Goal: Task Accomplishment & Management: Use online tool/utility

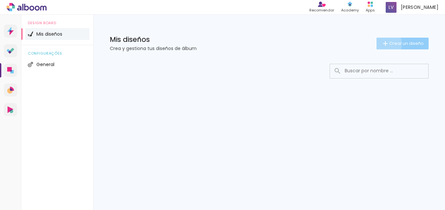
click at [384, 44] on iron-icon at bounding box center [386, 44] width 8 height 8
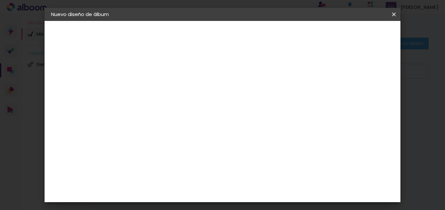
click at [158, 85] on input at bounding box center [158, 88] width 0 height 10
click at [158, 88] on input "[PERSON_NAME]" at bounding box center [158, 88] width 0 height 10
type input "Book [PERSON_NAME]"
type paper-input "Book [PERSON_NAME]"
click at [0, 0] on slot "Avanzar" at bounding box center [0, 0] width 0 height 0
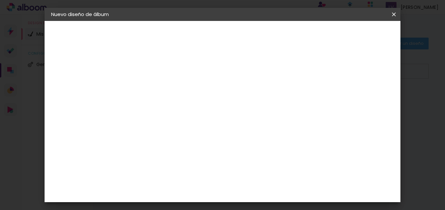
click at [0, 0] on slot "Tamaño libre" at bounding box center [0, 0] width 0 height 0
click at [220, 97] on iron-icon at bounding box center [216, 100] width 8 height 8
click at [270, 101] on paper-item "Tamaño libre" at bounding box center [238, 99] width 61 height 14
click at [162, 209] on div "La Isla" at bounding box center [158, 214] width 9 height 10
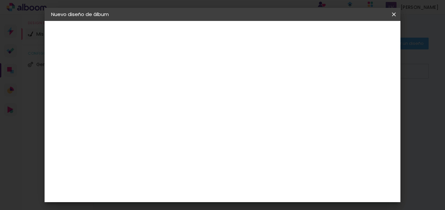
scroll to position [0, 0]
click at [0, 0] on slot "Tamaño libre" at bounding box center [0, 0] width 0 height 0
click at [268, 96] on paper-item "Tamaño libre" at bounding box center [238, 99] width 61 height 14
click at [270, 94] on paper-item "Tamaño libre" at bounding box center [238, 99] width 61 height 14
click at [270, 95] on paper-item "Tamaño libre" at bounding box center [238, 99] width 61 height 14
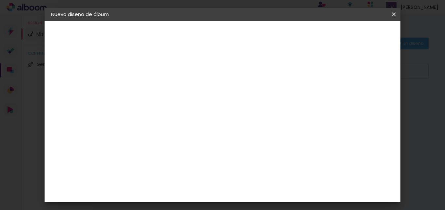
click at [270, 107] on paper-listbox "Tamaño libre Sugerir una encuadernadora" at bounding box center [238, 114] width 61 height 61
click at [270, 103] on paper-item "Tamaño libre" at bounding box center [238, 99] width 61 height 14
click at [220, 97] on iron-icon at bounding box center [216, 100] width 8 height 8
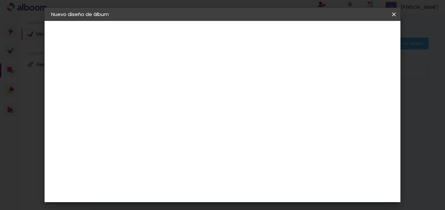
drag, startPoint x: 296, startPoint y: 97, endPoint x: 275, endPoint y: 110, distance: 24.2
click at [270, 110] on div at bounding box center [238, 112] width 61 height 9
click at [270, 105] on paper-item "Tamaño libre" at bounding box center [238, 99] width 61 height 14
click at [270, 97] on paper-item "Tamaño libre" at bounding box center [238, 99] width 61 height 14
click at [267, 135] on div "Sugerir una encuadernadora" at bounding box center [245, 136] width 44 height 10
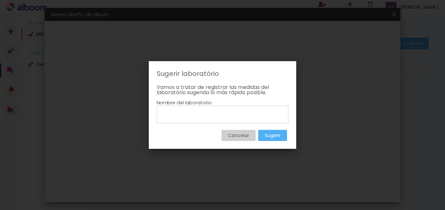
click at [0, 0] on slot "Cancelar" at bounding box center [0, 0] width 0 height 0
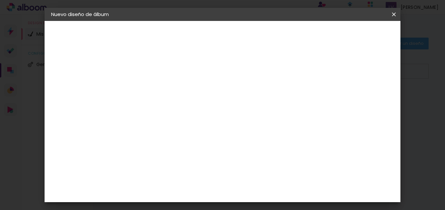
click at [270, 93] on paper-item "Tamaño libre" at bounding box center [238, 99] width 61 height 14
click at [199, 128] on input at bounding box center [170, 125] width 57 height 8
click at [162, 144] on div "La Isla" at bounding box center [158, 149] width 9 height 10
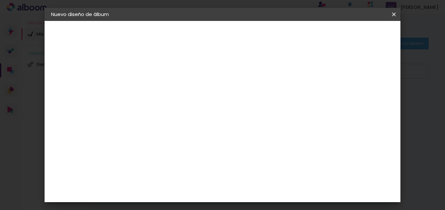
scroll to position [3, 0]
click at [270, 96] on paper-item "Tamaño libre" at bounding box center [238, 96] width 61 height 14
click at [0, 0] on slot "Tamaño libre" at bounding box center [0, 0] width 0 height 0
click at [220, 95] on iron-icon at bounding box center [216, 97] width 8 height 8
click at [0, 0] on slot "Avanzar" at bounding box center [0, 0] width 0 height 0
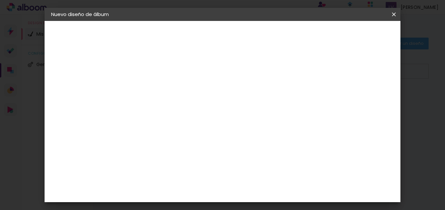
scroll to position [41, 0]
click at [217, 61] on span "30" at bounding box center [212, 62] width 11 height 10
click at [213, 60] on span "30" at bounding box center [212, 62] width 11 height 10
click at [215, 60] on span "30" at bounding box center [212, 62] width 11 height 10
click at [271, 196] on div "cm" at bounding box center [271, 197] width 8 height 10
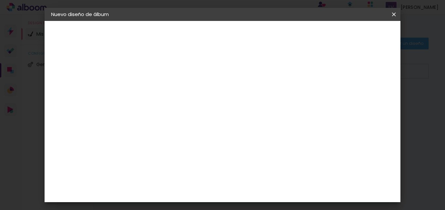
type input "6"
type input "45"
type paper-input "45"
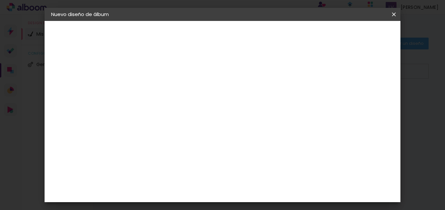
click at [287, 64] on div at bounding box center [284, 66] width 6 height 6
type paper-checkbox "on"
click at [287, 64] on div at bounding box center [284, 66] width 6 height 6
click at [160, 116] on input "30" at bounding box center [154, 116] width 17 height 10
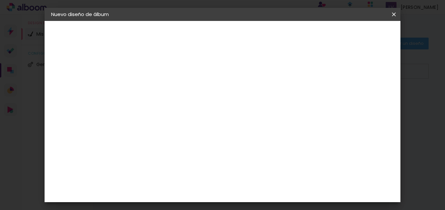
click at [162, 116] on input "30" at bounding box center [154, 116] width 17 height 10
type input "3"
type input "45"
type paper-input "45"
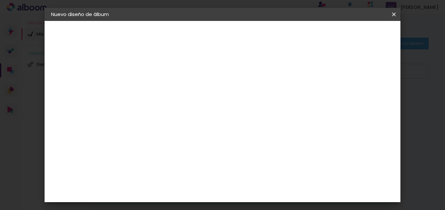
scroll to position [129, 0]
click at [266, 191] on input "45" at bounding box center [258, 191] width 17 height 10
type input "4"
type input "30"
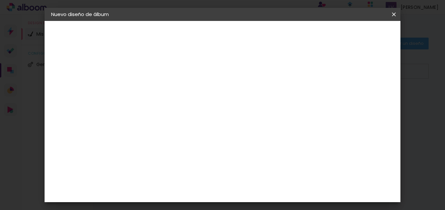
type paper-input "30"
click at [159, 77] on input "2" at bounding box center [154, 75] width 23 height 8
type input "1"
type paper-input "1"
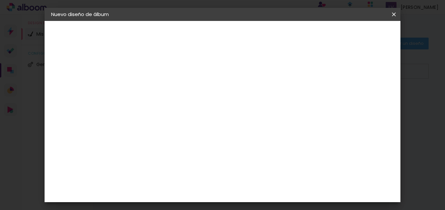
click at [163, 77] on input "1" at bounding box center [154, 75] width 23 height 8
type input "0"
type paper-input "0"
click at [163, 77] on input "0" at bounding box center [154, 75] width 23 height 8
type input "1"
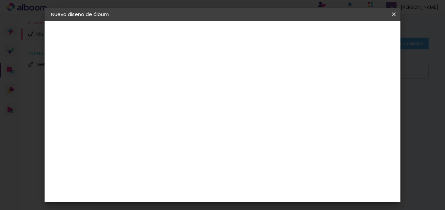
type paper-input "1"
click at [162, 72] on input "1" at bounding box center [154, 75] width 23 height 8
type input "2"
type paper-input "2"
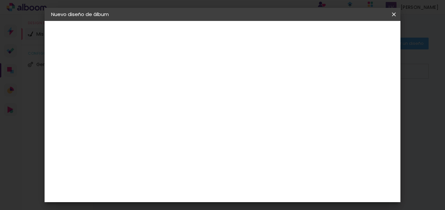
click at [162, 64] on input "2" at bounding box center [154, 66] width 23 height 8
type input "3"
type paper-input "3"
click at [162, 64] on input "3" at bounding box center [154, 66] width 23 height 8
type input "4"
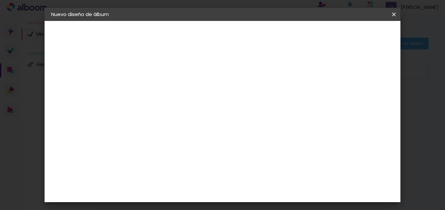
type paper-input "4"
click at [162, 64] on input "4" at bounding box center [154, 66] width 23 height 8
type input "5"
type paper-input "5"
click at [162, 64] on input "5" at bounding box center [154, 66] width 23 height 8
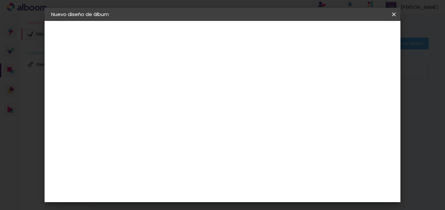
type input "6"
type paper-input "6"
click at [162, 64] on input "6" at bounding box center [154, 66] width 23 height 8
type input "7"
type paper-input "7"
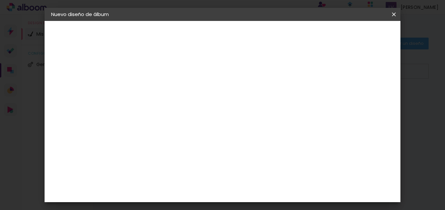
click at [162, 64] on input "7" at bounding box center [154, 66] width 23 height 8
type input "8"
type paper-input "8"
click at [162, 64] on input "8" at bounding box center [154, 66] width 23 height 8
type input "9"
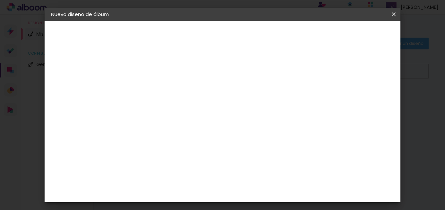
type paper-input "9"
click at [162, 64] on input "9" at bounding box center [154, 66] width 23 height 8
type input "10"
type paper-input "10"
click at [162, 64] on input "10" at bounding box center [154, 66] width 23 height 8
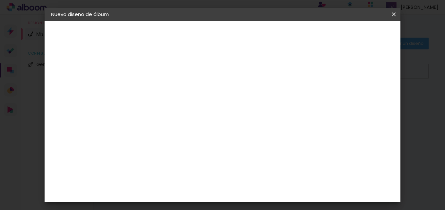
type input "9"
type paper-input "9"
click at [162, 69] on input "9" at bounding box center [154, 66] width 23 height 8
type input "8"
type paper-input "8"
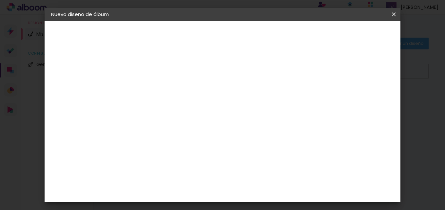
click at [162, 69] on input "8" at bounding box center [154, 66] width 23 height 8
type input "7"
type paper-input "7"
click at [162, 69] on input "7" at bounding box center [154, 66] width 23 height 8
type input "6"
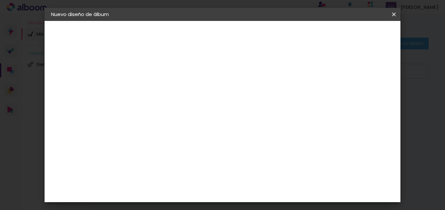
type paper-input "6"
click at [162, 69] on input "6" at bounding box center [154, 66] width 23 height 8
type input "5"
type paper-input "5"
click at [162, 69] on input "5" at bounding box center [154, 66] width 23 height 8
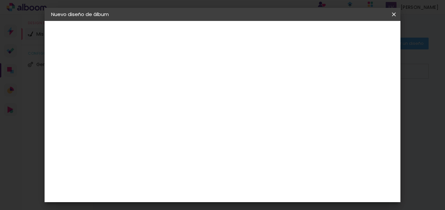
type input "4"
type paper-input "4"
click at [162, 69] on input "4" at bounding box center [154, 66] width 23 height 8
type input "3"
type paper-input "3"
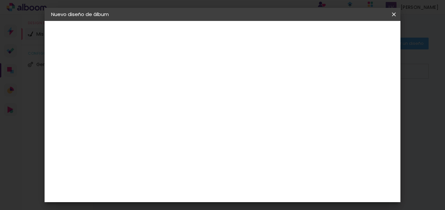
click at [162, 69] on input "3" at bounding box center [154, 66] width 23 height 8
click at [234, 36] on span "Empezar diseño" at bounding box center [224, 36] width 20 height 9
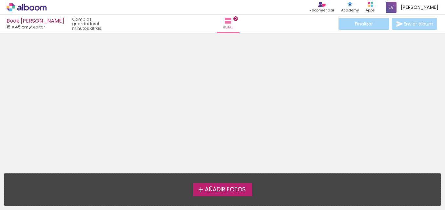
click at [209, 187] on span "Añadir Fotos" at bounding box center [225, 190] width 41 height 6
click at [0, 0] on input "file" at bounding box center [0, 0] width 0 height 0
click at [240, 188] on span "Añadir Fotos" at bounding box center [225, 190] width 41 height 6
click at [0, 0] on input "file" at bounding box center [0, 0] width 0 height 0
click at [41, 27] on link "editar" at bounding box center [37, 27] width 16 height 6
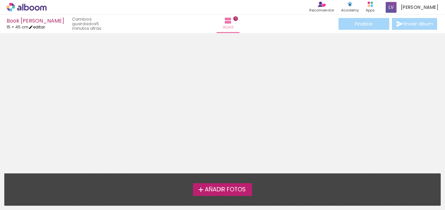
type input "3"
type input "45"
type input "30"
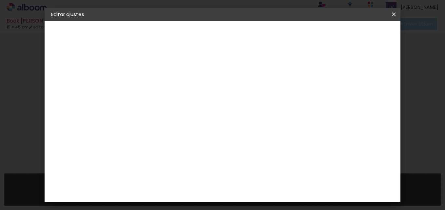
click at [246, 34] on span "Guardar configuración" at bounding box center [229, 36] width 32 height 9
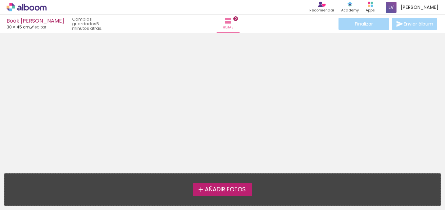
click at [221, 190] on span "Añadir Fotos" at bounding box center [225, 190] width 41 height 6
click at [0, 0] on input "file" at bounding box center [0, 0] width 0 height 0
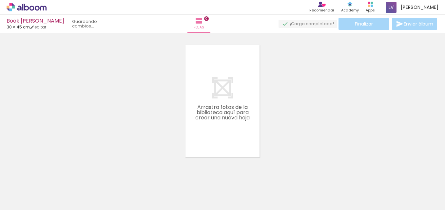
scroll to position [9, 0]
click at [22, 202] on span "Añadir Fotos" at bounding box center [19, 201] width 13 height 7
click at [0, 0] on input "file" at bounding box center [0, 0] width 0 height 0
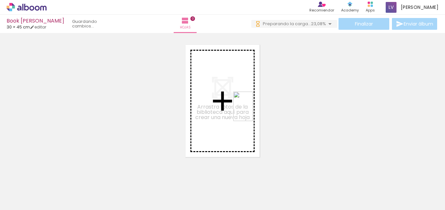
drag, startPoint x: 389, startPoint y: 191, endPoint x: 247, endPoint y: 107, distance: 164.6
click at [247, 107] on quentale-workspace at bounding box center [222, 105] width 445 height 210
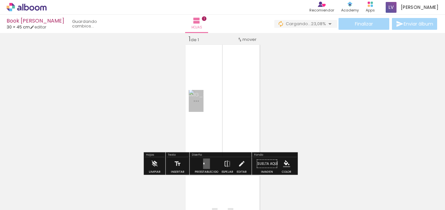
scroll to position [9, 0]
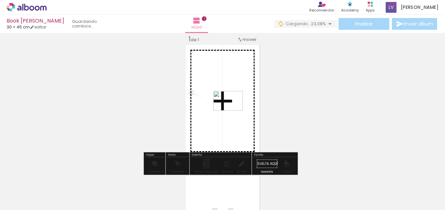
drag, startPoint x: 437, startPoint y: 195, endPoint x: 233, endPoint y: 111, distance: 220.8
click at [233, 111] on quentale-workspace at bounding box center [222, 105] width 445 height 210
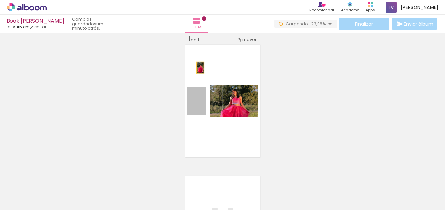
drag, startPoint x: 203, startPoint y: 113, endPoint x: 198, endPoint y: 68, distance: 45.2
click at [198, 68] on quentale-layouter at bounding box center [222, 101] width 77 height 115
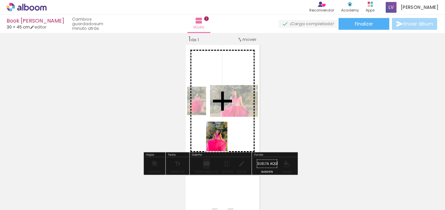
drag, startPoint x: 251, startPoint y: 192, endPoint x: 226, endPoint y: 142, distance: 56.9
click at [226, 142] on quentale-workspace at bounding box center [222, 105] width 445 height 210
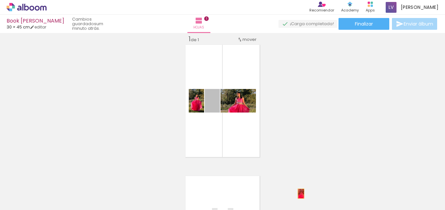
drag, startPoint x: 206, startPoint y: 90, endPoint x: 299, endPoint y: 194, distance: 139.3
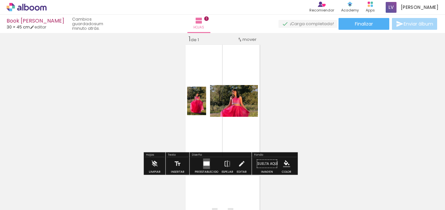
click at [250, 38] on span "mover" at bounding box center [250, 39] width 14 height 6
click at [90, 74] on div "Insertar hoja 1 de 1" at bounding box center [222, 158] width 445 height 263
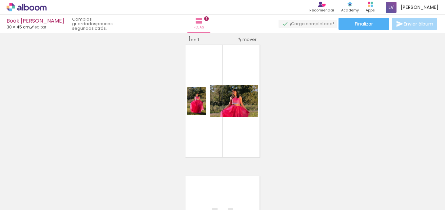
scroll to position [0, 88]
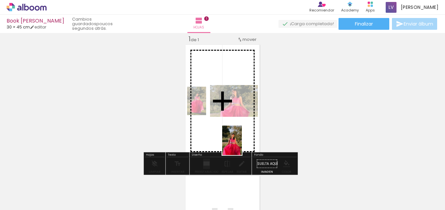
drag, startPoint x: 389, startPoint y: 194, endPoint x: 242, endPoint y: 146, distance: 154.8
click at [242, 146] on quentale-workspace at bounding box center [222, 105] width 445 height 210
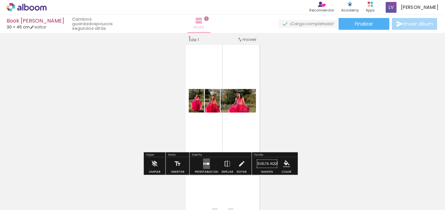
click at [203, 24] on iron-icon at bounding box center [199, 21] width 8 height 8
click at [195, 41] on div "1 de 1" at bounding box center [193, 39] width 10 height 6
click at [197, 41] on div "1 de 1" at bounding box center [193, 39] width 10 height 6
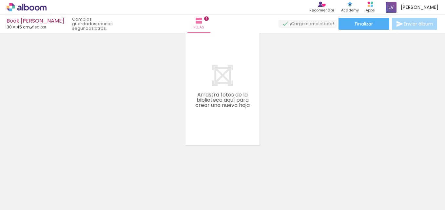
scroll to position [0, 0]
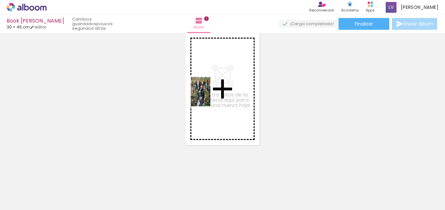
drag, startPoint x: 105, startPoint y: 193, endPoint x: 213, endPoint y: 97, distance: 144.2
click at [213, 97] on quentale-workspace at bounding box center [222, 105] width 445 height 210
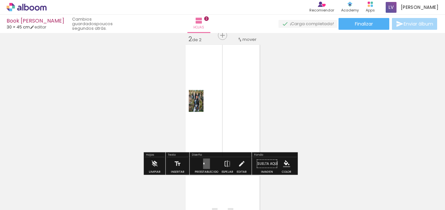
scroll to position [140, 0]
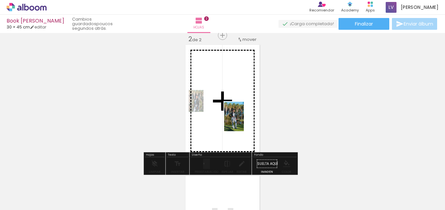
drag, startPoint x: 69, startPoint y: 192, endPoint x: 244, endPoint y: 127, distance: 187.2
click at [244, 127] on quentale-workspace at bounding box center [222, 105] width 445 height 210
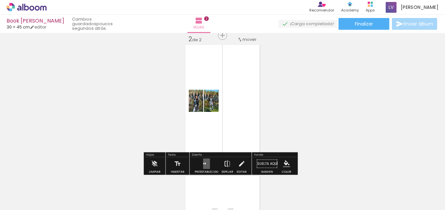
click at [226, 163] on iron-icon at bounding box center [227, 164] width 7 height 13
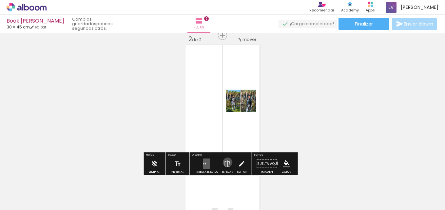
click at [226, 163] on iron-icon at bounding box center [227, 164] width 7 height 13
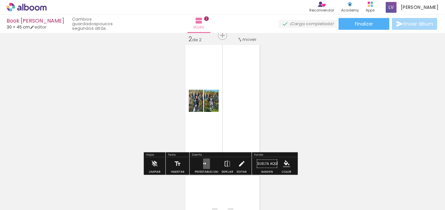
click at [239, 165] on iron-icon at bounding box center [241, 164] width 7 height 13
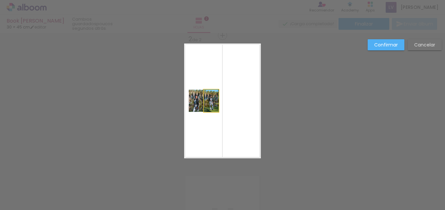
click at [205, 112] on quentale-photo at bounding box center [211, 101] width 15 height 22
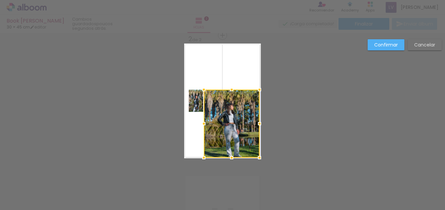
drag, startPoint x: 218, startPoint y: 113, endPoint x: 258, endPoint y: 162, distance: 63.8
click at [258, 162] on div at bounding box center [259, 157] width 13 height 13
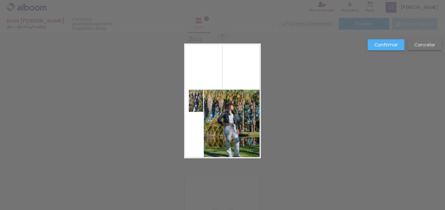
click at [239, 96] on quentale-photo at bounding box center [232, 124] width 56 height 68
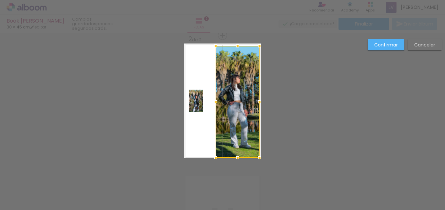
drag, startPoint x: 200, startPoint y: 91, endPoint x: 212, endPoint y: 31, distance: 60.5
click at [212, 0] on div "Book [PERSON_NAME] 30 × 45 cm editar poucos segundos atrás. Hojas 2 Finalizar E…" at bounding box center [222, 0] width 445 height 0
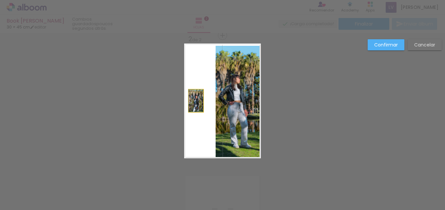
click at [189, 93] on quentale-photo at bounding box center [196, 101] width 14 height 22
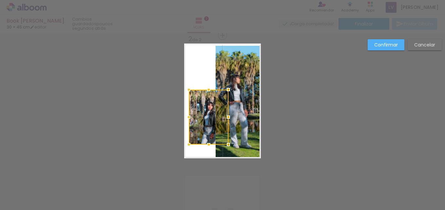
drag, startPoint x: 200, startPoint y: 114, endPoint x: 226, endPoint y: 179, distance: 70.1
click at [226, 179] on div "Insertar hoja 1 de 2 Insertar hoja 2 de 2 Confirmar Cancelar" at bounding box center [222, 98] width 445 height 410
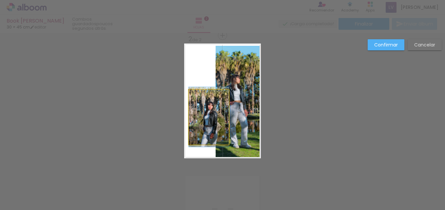
click at [189, 143] on quentale-photo at bounding box center [209, 117] width 40 height 55
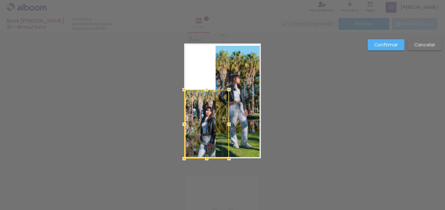
drag, startPoint x: 187, startPoint y: 145, endPoint x: 174, endPoint y: 138, distance: 14.2
click at [174, 138] on div "Insertar hoja 1 de 2 Insertar hoja 2 de 2 Confirmar Cancelar" at bounding box center [222, 98] width 445 height 410
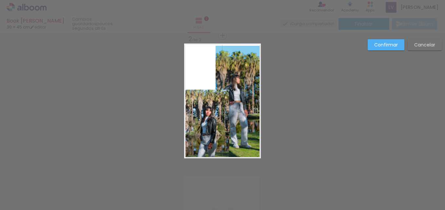
click at [189, 95] on quentale-photo at bounding box center [206, 124] width 45 height 69
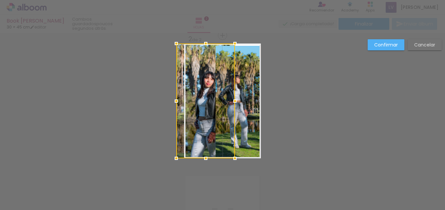
drag, startPoint x: 182, startPoint y: 90, endPoint x: 163, endPoint y: 36, distance: 56.7
click at [163, 36] on div "Insertar hoja 1 de 2 Insertar hoja 2 de 2 Confirmar Cancelar" at bounding box center [222, 98] width 445 height 410
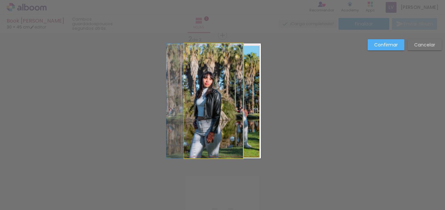
drag, startPoint x: 207, startPoint y: 87, endPoint x: 195, endPoint y: 87, distance: 11.8
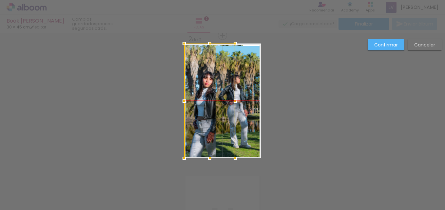
drag, startPoint x: 201, startPoint y: 116, endPoint x: 193, endPoint y: 116, distance: 7.6
click at [193, 116] on div at bounding box center [209, 101] width 51 height 115
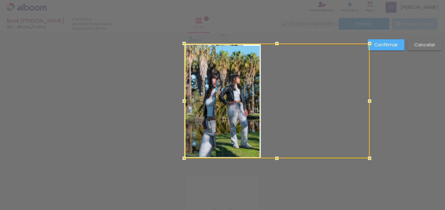
drag, startPoint x: 233, startPoint y: 101, endPoint x: 133, endPoint y: 106, distance: 100.4
click at [133, 106] on div "Insertar hoja 1 de 2 Insertar hoja 2 de 2 Confirmar Cancelar" at bounding box center [222, 98] width 445 height 410
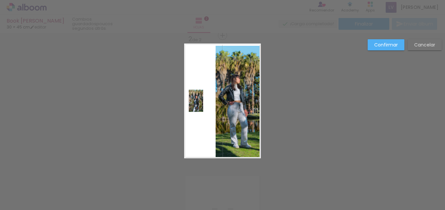
click at [191, 105] on quentale-photo at bounding box center [196, 101] width 14 height 22
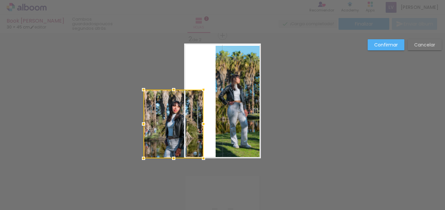
drag, startPoint x: 192, startPoint y: 112, endPoint x: 196, endPoint y: 167, distance: 54.5
click at [196, 167] on div "Insertar hoja 1 de 2 Insertar hoja 2 de 2 Confirmar Cancelar" at bounding box center [222, 98] width 445 height 410
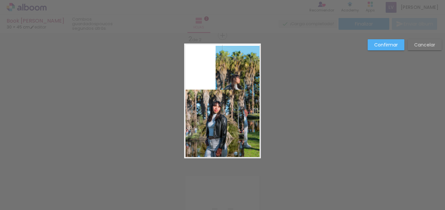
click at [194, 92] on quentale-photo at bounding box center [214, 124] width 60 height 69
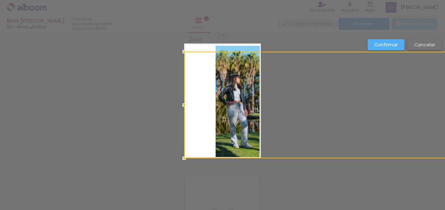
drag, startPoint x: 192, startPoint y: 89, endPoint x: 327, endPoint y: 23, distance: 149.5
click at [327, 0] on div "Book [PERSON_NAME] 30 × 45 cm editar poucos segundos atrás. Hojas 2 Finalizar E…" at bounding box center [222, 0] width 445 height 0
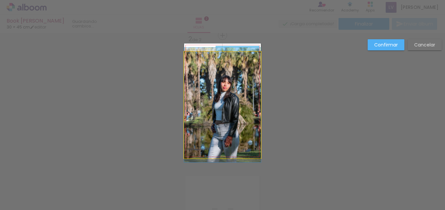
click at [195, 75] on quentale-photo at bounding box center [222, 105] width 77 height 107
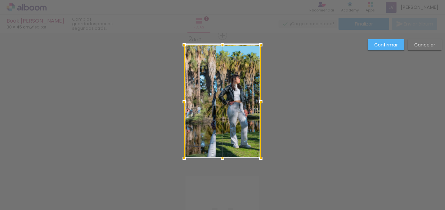
drag, startPoint x: 221, startPoint y: 52, endPoint x: 220, endPoint y: 66, distance: 13.5
click at [220, 66] on div at bounding box center [222, 102] width 77 height 114
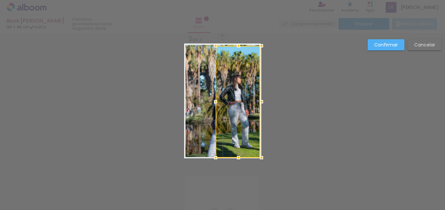
drag, startPoint x: 257, startPoint y: 100, endPoint x: 269, endPoint y: 102, distance: 12.3
click at [269, 102] on div "Insertar hoja 1 de 2 Insertar hoja 2 de 2 Confirmar Cancelar" at bounding box center [222, 98] width 445 height 410
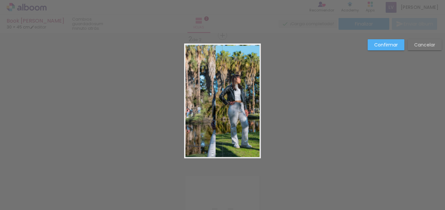
drag, startPoint x: 239, startPoint y: 63, endPoint x: 235, endPoint y: 48, distance: 15.4
click at [235, 48] on quentale-photo at bounding box center [239, 102] width 46 height 112
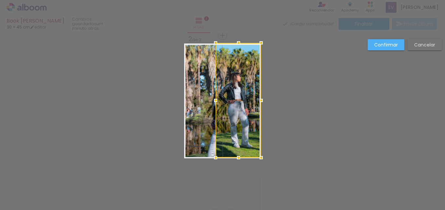
drag, startPoint x: 235, startPoint y: 47, endPoint x: 233, endPoint y: 42, distance: 4.9
click at [233, 42] on div at bounding box center [238, 42] width 13 height 13
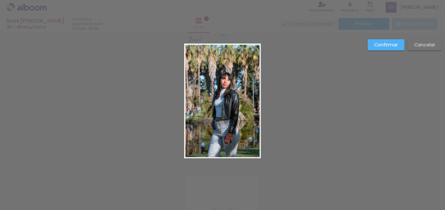
click at [199, 69] on quentale-photo at bounding box center [222, 102] width 77 height 114
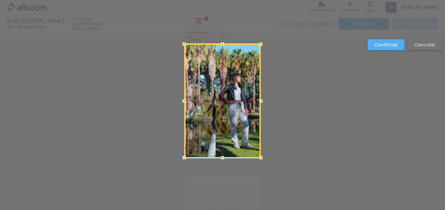
drag, startPoint x: 199, startPoint y: 69, endPoint x: 182, endPoint y: 72, distance: 17.4
click at [184, 72] on div at bounding box center [222, 101] width 77 height 114
drag, startPoint x: 210, startPoint y: 96, endPoint x: 187, endPoint y: 97, distance: 23.0
click at [187, 97] on div at bounding box center [222, 101] width 77 height 114
drag, startPoint x: 200, startPoint y: 100, endPoint x: 176, endPoint y: 98, distance: 24.3
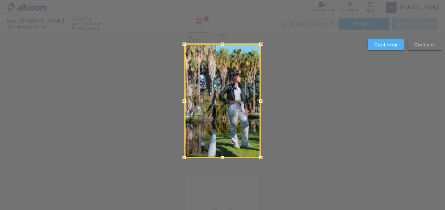
click at [184, 98] on div at bounding box center [222, 101] width 77 height 114
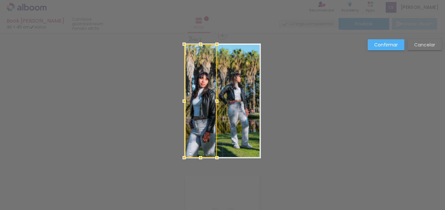
drag, startPoint x: 256, startPoint y: 100, endPoint x: 237, endPoint y: 107, distance: 20.6
click at [237, 107] on album-spread "2 de 2" at bounding box center [222, 101] width 77 height 115
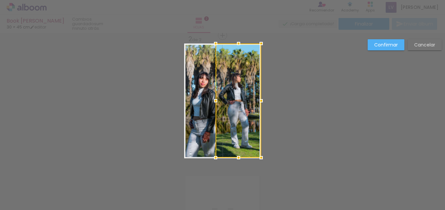
click at [297, 136] on div "Confirmar Cancelar" at bounding box center [222, 98] width 445 height 410
click at [249, 129] on div at bounding box center [239, 101] width 46 height 114
click at [266, 129] on div "Confirmar Cancelar" at bounding box center [222, 98] width 445 height 410
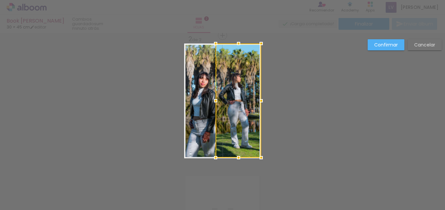
click at [150, 107] on div "Confirmar Cancelar" at bounding box center [222, 98] width 445 height 410
click at [0, 0] on slot "Confirmar" at bounding box center [0, 0] width 0 height 0
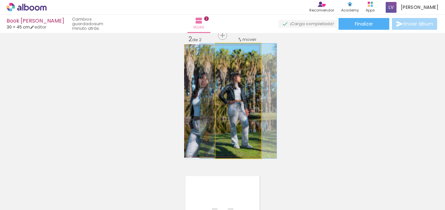
drag, startPoint x: 227, startPoint y: 49, endPoint x: 222, endPoint y: 53, distance: 6.8
type paper-slider "100"
click at [222, 53] on div at bounding box center [238, 51] width 41 height 10
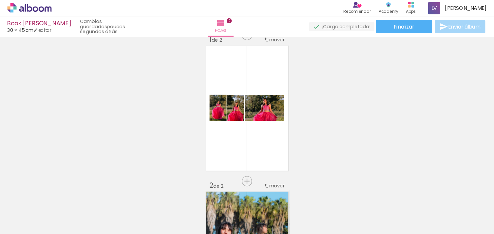
scroll to position [0, 0]
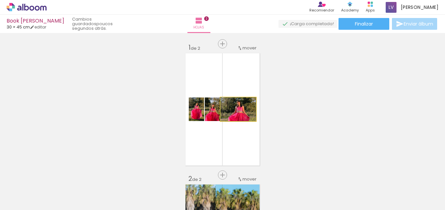
click at [253, 119] on quentale-photo at bounding box center [238, 110] width 35 height 24
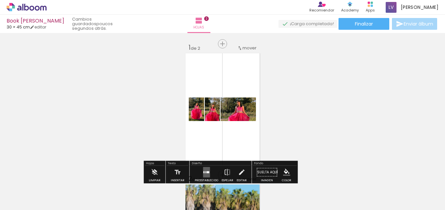
click at [249, 119] on quentale-photo at bounding box center [238, 110] width 35 height 24
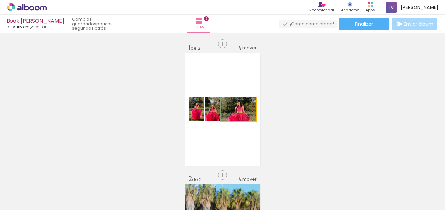
click at [249, 119] on quentale-photo at bounding box center [238, 110] width 35 height 24
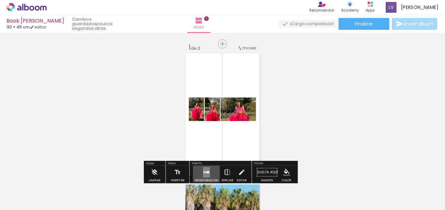
drag, startPoint x: 209, startPoint y: 168, endPoint x: 223, endPoint y: 168, distance: 13.4
click at [223, 168] on div "Preestablecido Espejar Editar" at bounding box center [221, 174] width 60 height 17
click at [228, 168] on iron-icon at bounding box center [227, 172] width 7 height 13
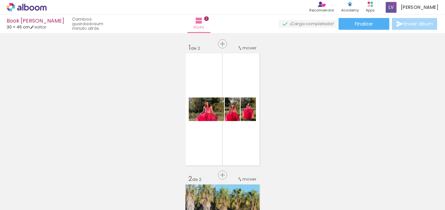
drag, startPoint x: 39, startPoint y: 170, endPoint x: 43, endPoint y: 182, distance: 12.8
click at [0, 182] on div "Biblioteca 13 fotos Todas las fotos No usadas Añadir Fotos" at bounding box center [0, 189] width 0 height 41
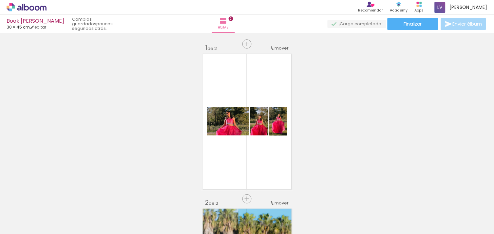
drag, startPoint x: 372, startPoint y: 2, endPoint x: 293, endPoint y: 165, distance: 180.6
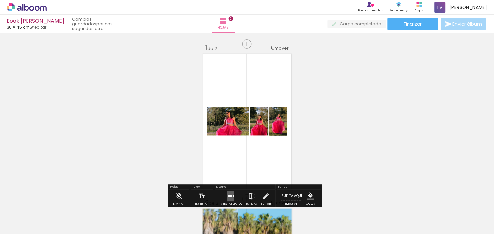
click at [230, 89] on quentale-layouter at bounding box center [247, 121] width 92 height 138
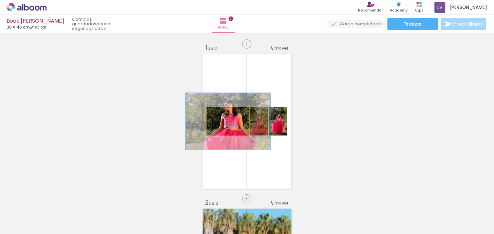
drag, startPoint x: 221, startPoint y: 114, endPoint x: 246, endPoint y: 114, distance: 25.2
click at [246, 114] on quentale-photo at bounding box center [228, 121] width 42 height 28
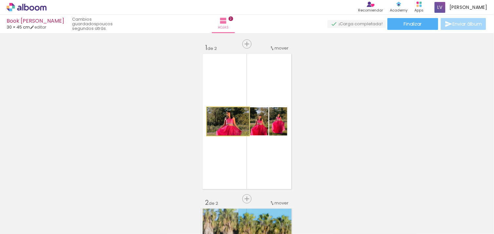
drag, startPoint x: 237, startPoint y: 116, endPoint x: 207, endPoint y: 119, distance: 30.2
type paper-slider "100"
click at [209, 119] on div at bounding box center [228, 114] width 38 height 10
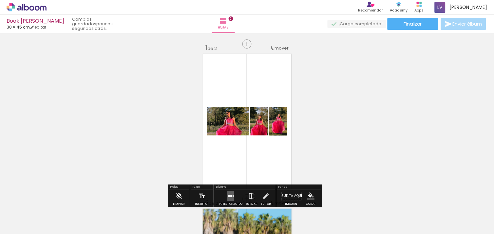
click at [29, 210] on iron-icon at bounding box center [26, 213] width 5 height 5
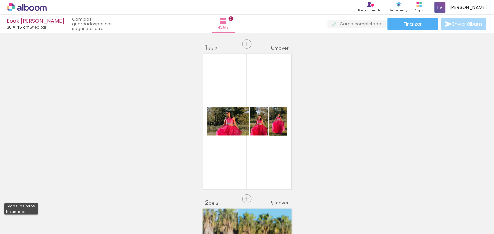
click at [34, 210] on paper-item "No usadas" at bounding box center [21, 212] width 34 height 6
type input "No usadas"
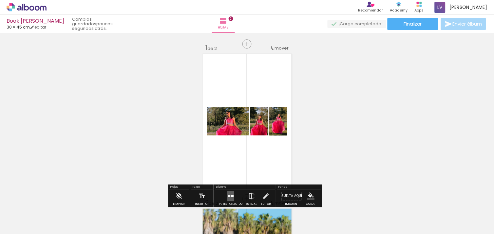
click at [224, 125] on div at bounding box center [228, 124] width 8 height 7
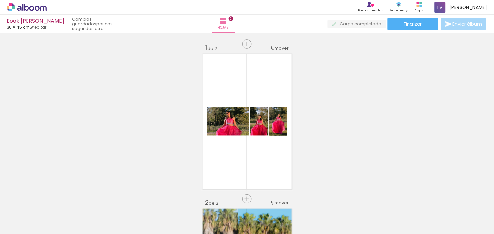
drag, startPoint x: 305, startPoint y: 40, endPoint x: 359, endPoint y: 25, distance: 55.5
click at [359, 0] on div "Book [PERSON_NAME] 30 × 45 cm editar poucos segundos atrás. Hojas 2 Finalizar E…" at bounding box center [247, 0] width 494 height 0
click at [359, 25] on quentale-upload-monitor at bounding box center [357, 24] width 59 height 8
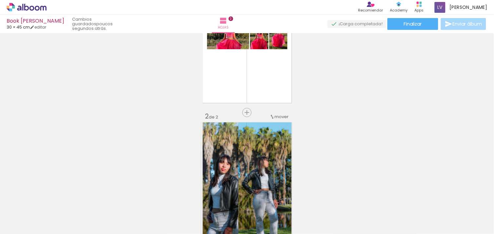
scroll to position [71, 0]
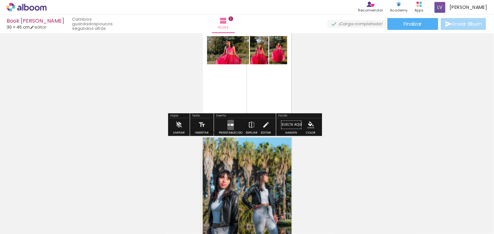
click at [231, 124] on div at bounding box center [232, 125] width 3 height 2
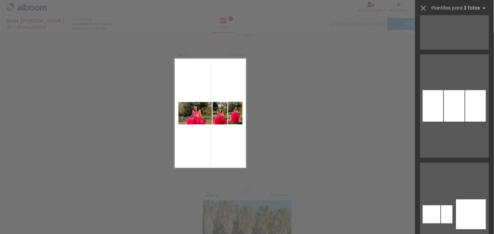
scroll to position [8555, 0]
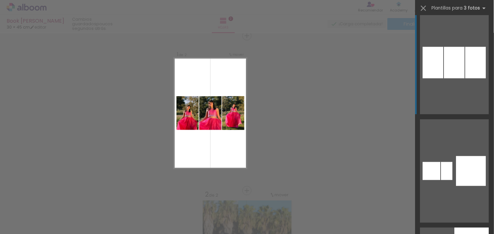
click at [445, 72] on div at bounding box center [455, 62] width 21 height 31
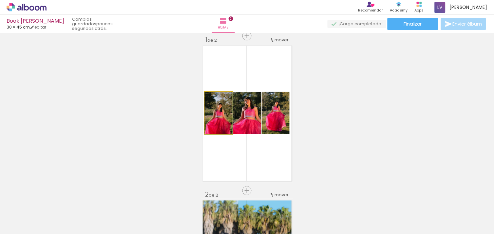
click at [217, 132] on quentale-photo at bounding box center [219, 113] width 28 height 42
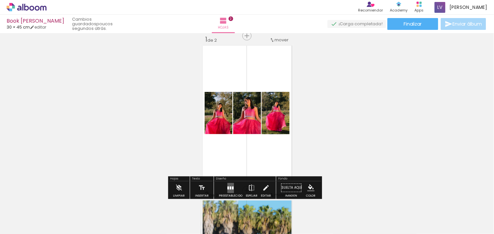
click at [215, 133] on quentale-photo at bounding box center [219, 113] width 28 height 42
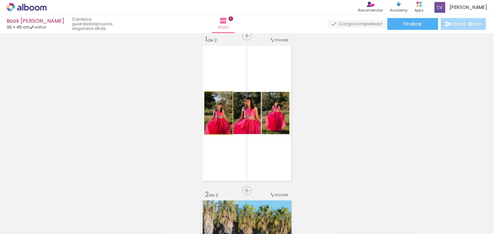
click at [215, 133] on quentale-photo at bounding box center [219, 113] width 28 height 42
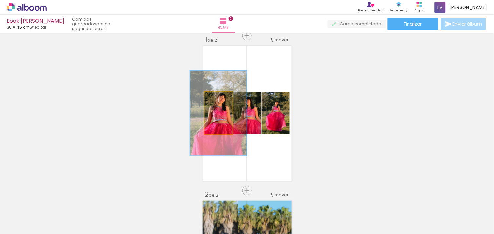
drag, startPoint x: 215, startPoint y: 98, endPoint x: 223, endPoint y: 99, distance: 7.9
click at [223, 99] on div at bounding box center [222, 98] width 10 height 10
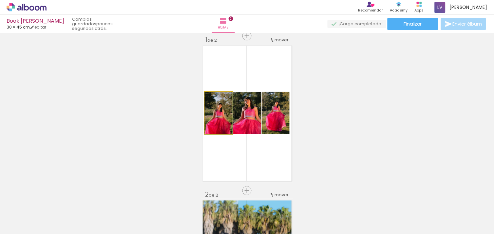
drag, startPoint x: 222, startPoint y: 97, endPoint x: 202, endPoint y: 99, distance: 20.7
type paper-slider "100"
click at [205, 99] on quentale-photo at bounding box center [219, 113] width 28 height 42
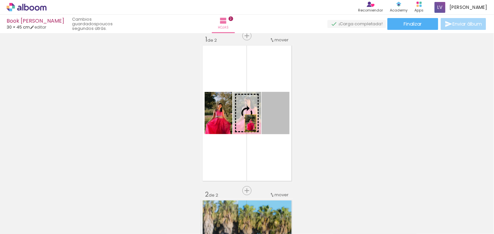
drag, startPoint x: 267, startPoint y: 122, endPoint x: 248, endPoint y: 123, distance: 19.0
click at [0, 0] on slot at bounding box center [0, 0] width 0 height 0
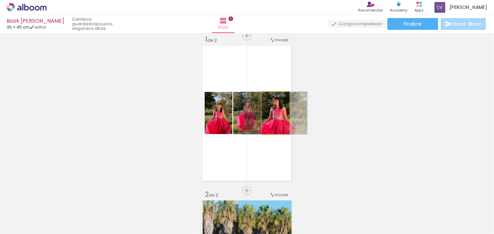
drag, startPoint x: 272, startPoint y: 98, endPoint x: 269, endPoint y: 98, distance: 3.3
click at [271, 98] on div at bounding box center [274, 99] width 6 height 6
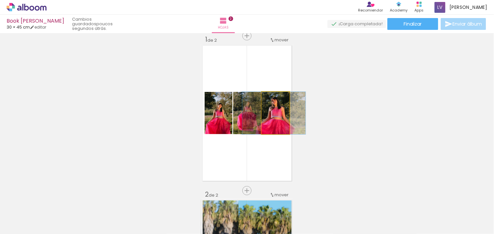
drag, startPoint x: 276, startPoint y: 123, endPoint x: 274, endPoint y: 133, distance: 10.6
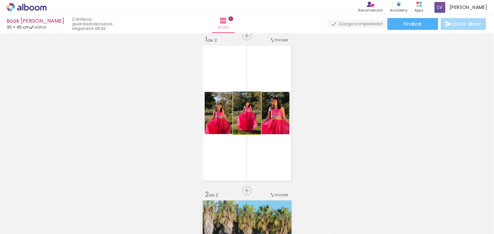
drag, startPoint x: 251, startPoint y: 117, endPoint x: 246, endPoint y: 119, distance: 5.6
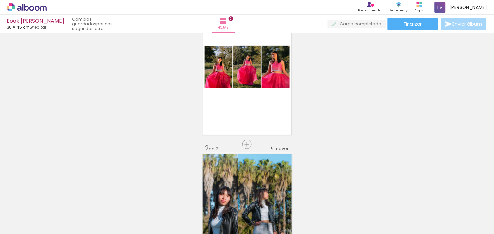
scroll to position [57, 0]
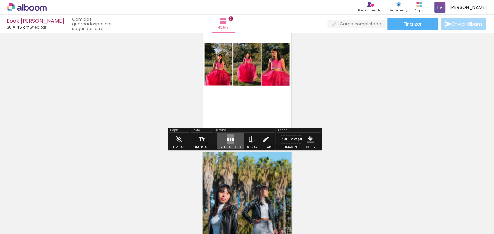
click at [232, 140] on div at bounding box center [233, 139] width 2 height 3
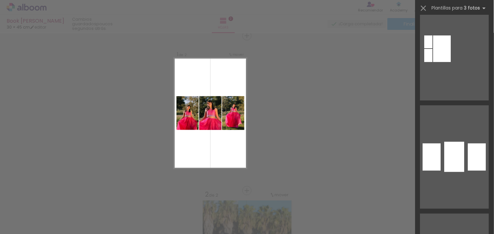
scroll to position [8937, 0]
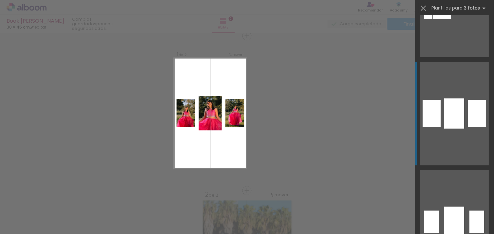
click at [445, 101] on div at bounding box center [455, 113] width 20 height 30
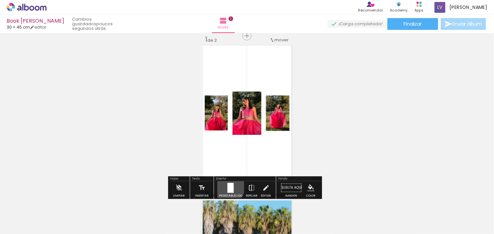
click at [228, 186] on div at bounding box center [231, 188] width 6 height 10
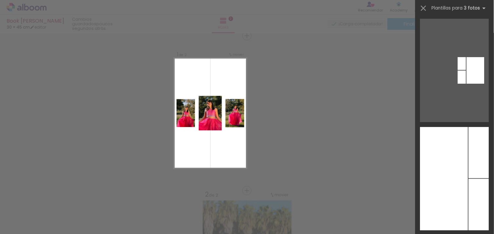
scroll to position [9457, 0]
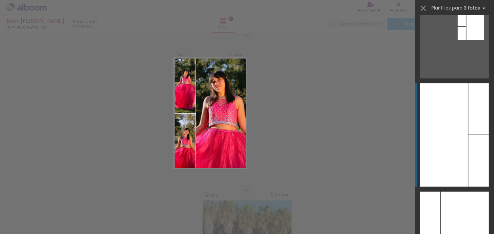
click at [445, 114] on div at bounding box center [445, 134] width 48 height 103
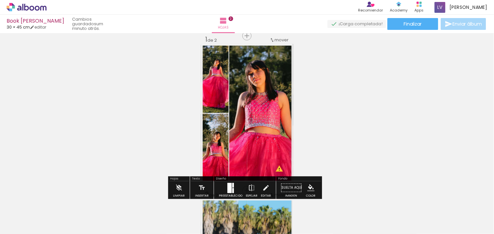
click at [229, 186] on div at bounding box center [230, 188] width 4 height 10
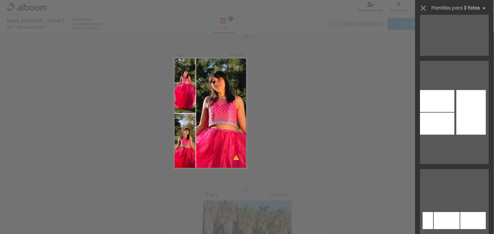
scroll to position [10388, 0]
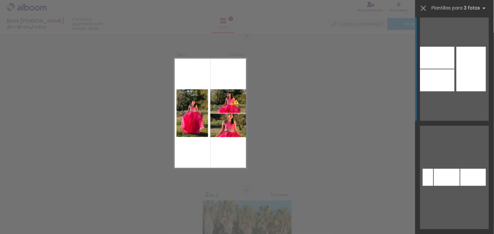
click at [445, 80] on div at bounding box center [472, 69] width 30 height 45
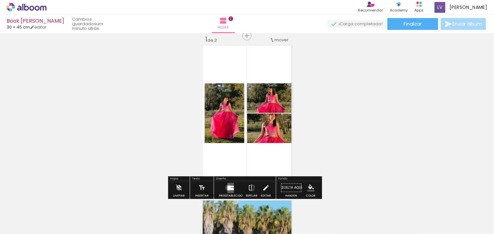
click at [228, 188] on div at bounding box center [229, 188] width 3 height 4
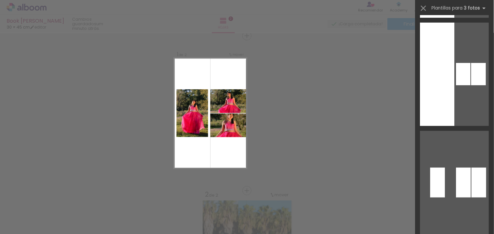
scroll to position [16031, 0]
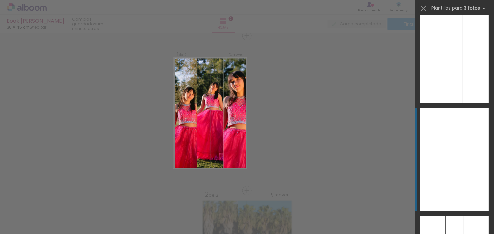
click at [445, 154] on div at bounding box center [455, 159] width 24 height 103
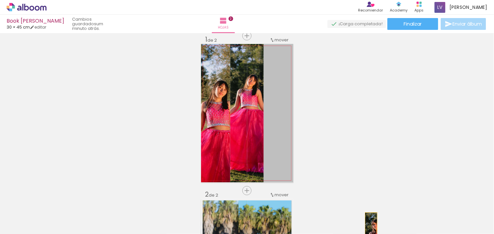
drag, startPoint x: 280, startPoint y: 91, endPoint x: 369, endPoint y: 240, distance: 173.8
click at [369, 210] on html "link( href="../../bower_components/polymer/polymer.html" rel="import" ) picture…" at bounding box center [247, 117] width 494 height 234
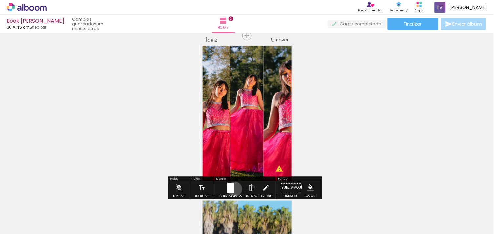
click at [233, 189] on div at bounding box center [231, 187] width 18 height 13
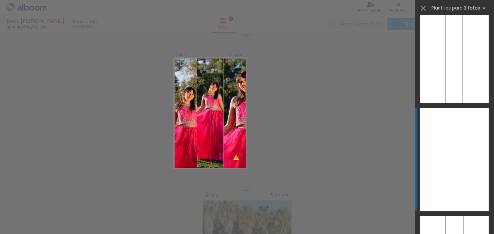
scroll to position [16119, 0]
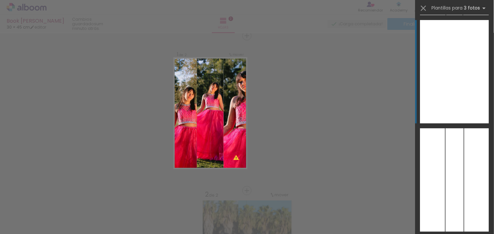
click at [427, 78] on div at bounding box center [432, 71] width 23 height 103
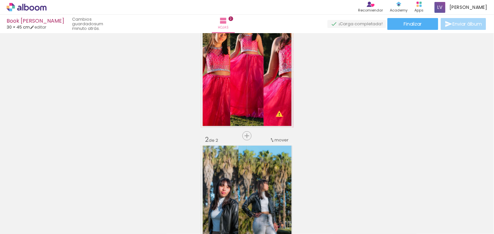
scroll to position [0, 0]
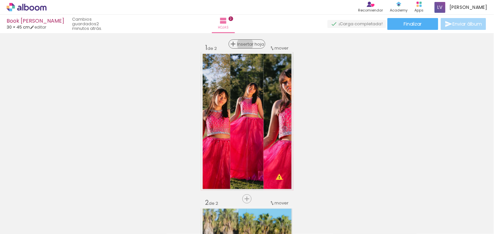
click at [244, 44] on span "Insertar hoja" at bounding box center [250, 44] width 26 height 4
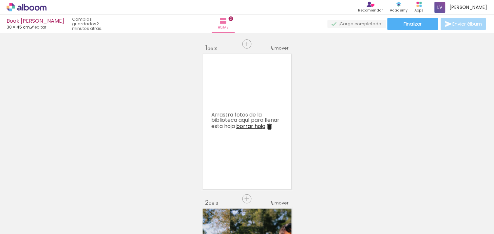
click at [237, 120] on span "Arrastra fotos de la biblioteca aquí para llenar esta hoja" at bounding box center [246, 120] width 68 height 19
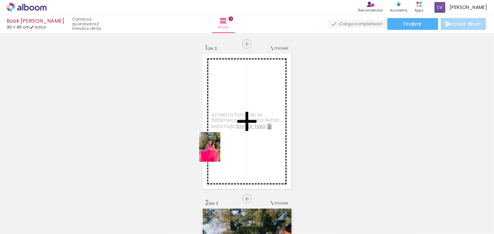
drag, startPoint x: 183, startPoint y: 213, endPoint x: 219, endPoint y: 152, distance: 71.4
click at [219, 152] on quentale-workspace at bounding box center [247, 117] width 494 height 234
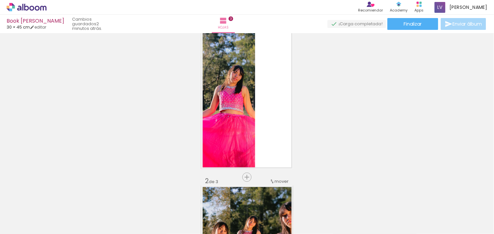
scroll to position [38, 0]
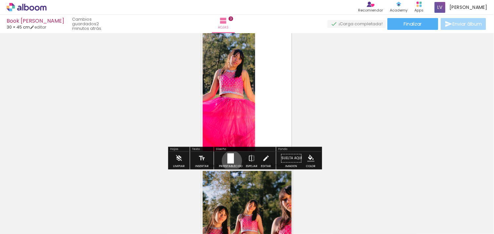
click at [230, 161] on div at bounding box center [231, 158] width 7 height 10
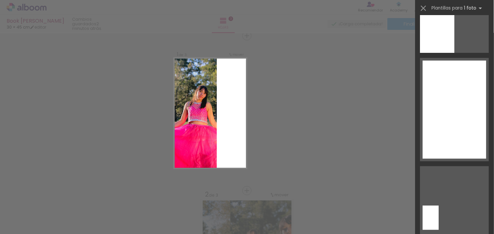
scroll to position [1379, 0]
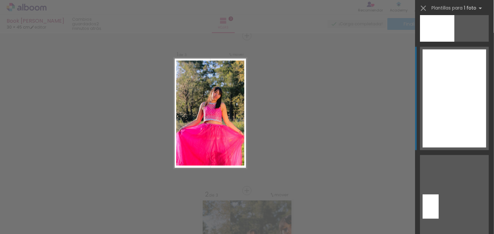
click at [445, 73] on div at bounding box center [455, 99] width 64 height 98
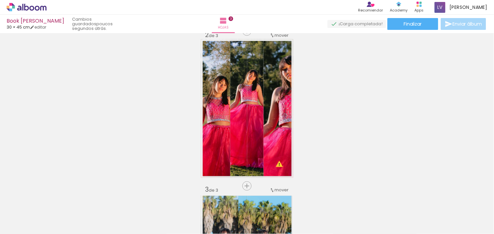
scroll to position [168, 0]
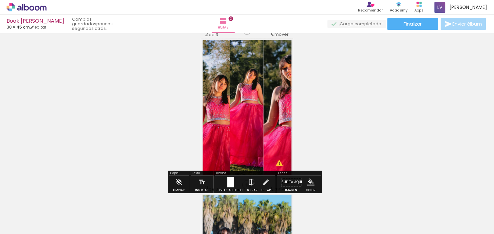
click at [236, 182] on div at bounding box center [231, 181] width 18 height 13
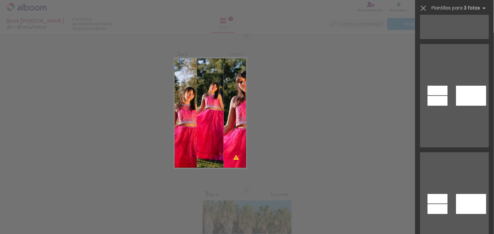
scroll to position [23041, 0]
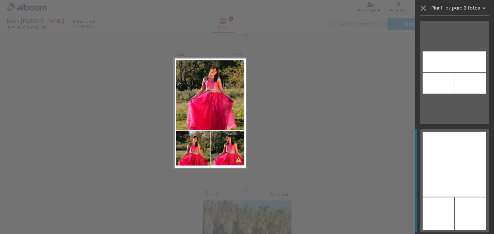
click at [445, 183] on div at bounding box center [455, 164] width 64 height 65
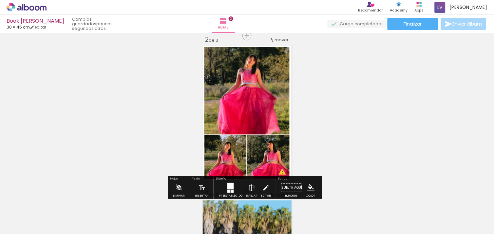
click at [405, 162] on div "Insertar hoja 1 de 3 Insertar hoja 2 de 3 Insertar hoja 3 de 3 Designbox debe a…" at bounding box center [247, 181] width 494 height 619
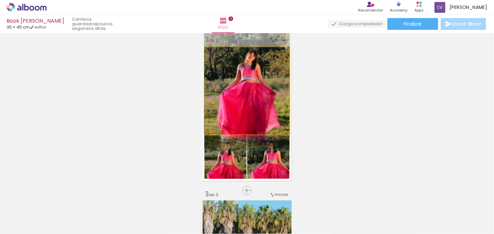
drag, startPoint x: 255, startPoint y: 106, endPoint x: 286, endPoint y: 101, distance: 31.8
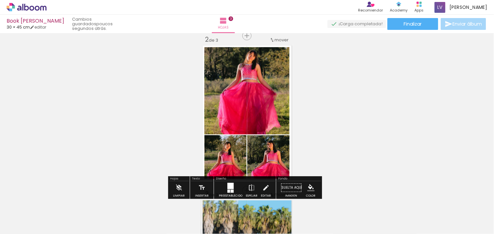
drag, startPoint x: 277, startPoint y: 163, endPoint x: 292, endPoint y: 159, distance: 16.3
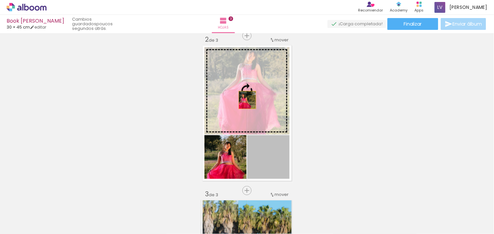
drag, startPoint x: 292, startPoint y: 159, endPoint x: 245, endPoint y: 100, distance: 75.1
click at [0, 0] on slot at bounding box center [0, 0] width 0 height 0
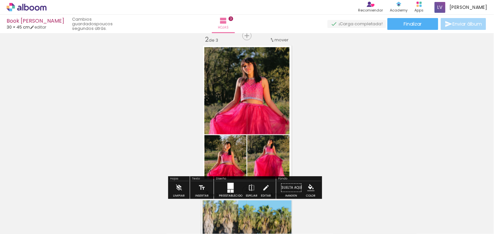
click at [353, 132] on div "Insertar hoja 1 de 3 Insertar hoja 2 de 3 Insertar hoja 3 de 3 Designbox debe a…" at bounding box center [247, 181] width 494 height 619
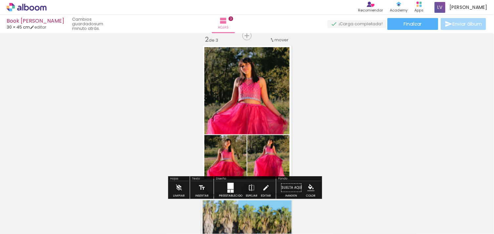
click at [310, 146] on div "Insertar hoja 1 de 3 Insertar hoja 2 de 3 Insertar hoja 3 de 3 Designbox debe a…" at bounding box center [247, 181] width 494 height 619
click at [325, 132] on div "Insertar hoja 1 de 3 Insertar hoja 2 de 3 Insertar hoja 3 de 3 Designbox debe a…" at bounding box center [247, 181] width 494 height 619
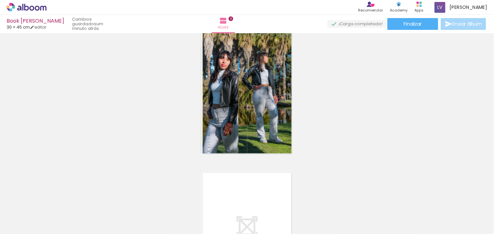
scroll to position [348, 0]
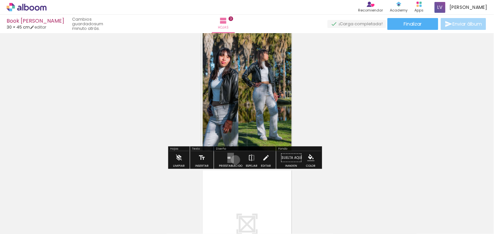
click at [234, 160] on div at bounding box center [231, 157] width 18 height 13
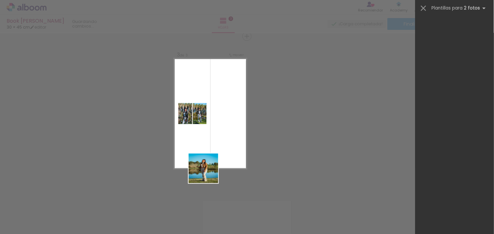
scroll to position [0, 0]
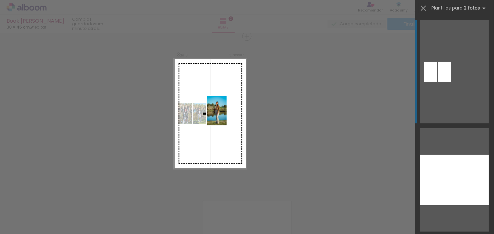
drag, startPoint x: 145, startPoint y: 217, endPoint x: 227, endPoint y: 115, distance: 130.1
click at [227, 115] on quentale-workspace at bounding box center [247, 117] width 494 height 234
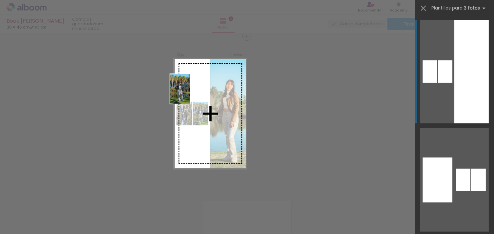
drag, startPoint x: 101, startPoint y: 215, endPoint x: 190, endPoint y: 94, distance: 151.0
click at [190, 94] on quentale-workspace at bounding box center [247, 117] width 494 height 234
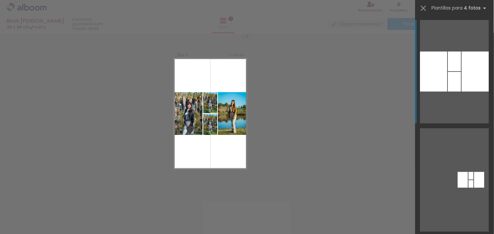
click at [445, 72] on div at bounding box center [454, 82] width 13 height 20
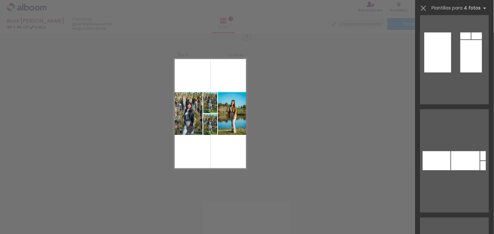
scroll to position [21185, 0]
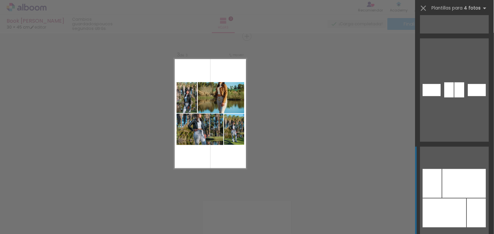
click at [445, 202] on div at bounding box center [445, 212] width 44 height 29
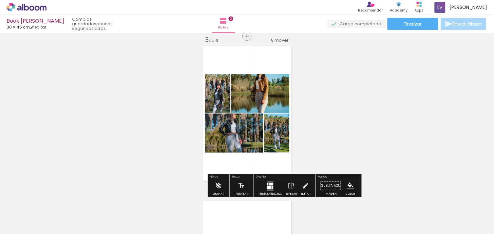
click at [270, 186] on div at bounding box center [269, 187] width 5 height 3
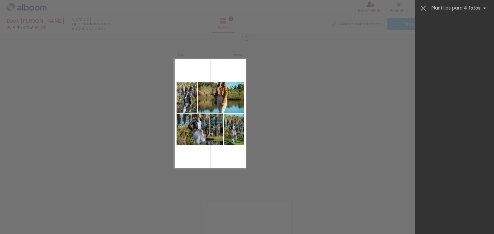
scroll to position [20416, 0]
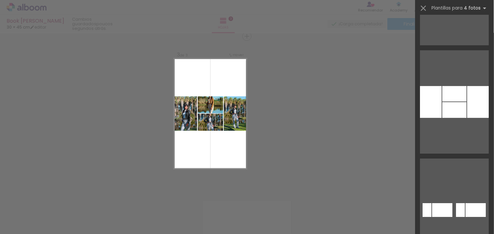
click at [368, 146] on div "Confirmar Cancelar" at bounding box center [247, 33] width 494 height 635
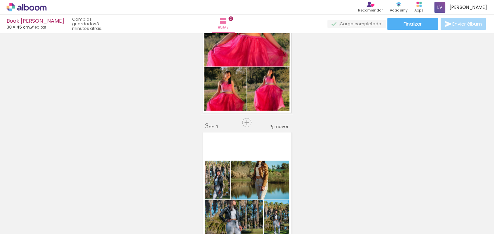
scroll to position [235, 0]
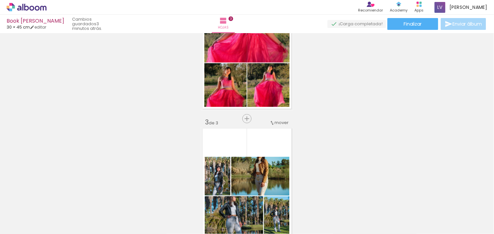
drag, startPoint x: 484, startPoint y: 67, endPoint x: 476, endPoint y: 57, distance: 13.3
click at [445, 57] on div "Insertar hoja 1 de 3 Insertar hoja 2 de 3 Insertar hoja 3 de 3 Designbox debe a…" at bounding box center [247, 110] width 494 height 619
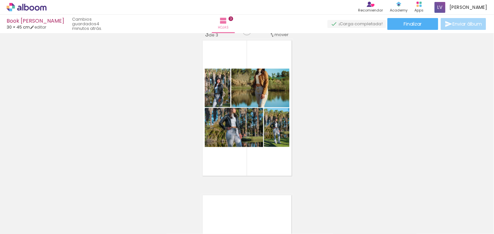
scroll to position [327, 0]
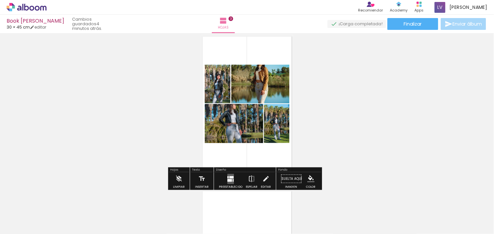
click at [229, 177] on div at bounding box center [231, 177] width 4 height 2
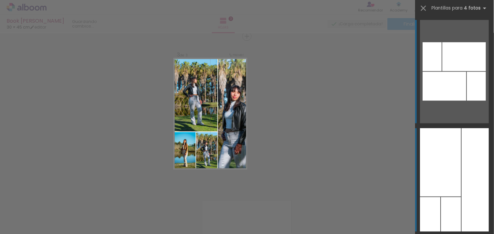
scroll to position [317, 0]
click at [445, 152] on div at bounding box center [441, 162] width 41 height 68
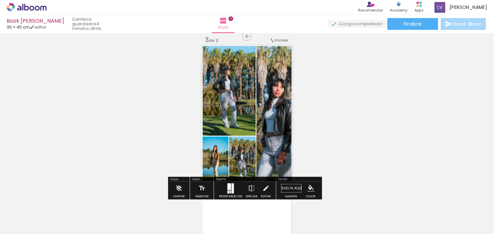
click at [393, 99] on div "Insertar hoja 1 de 3 Insertar hoja 2 de 3 Insertar hoja 3 de 3 Designbox debe a…" at bounding box center [247, 27] width 494 height 619
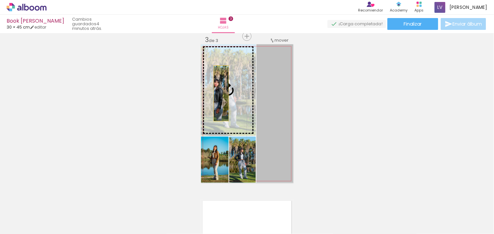
drag, startPoint x: 272, startPoint y: 105, endPoint x: 219, endPoint y: 93, distance: 54.9
click at [0, 0] on slot at bounding box center [0, 0] width 0 height 0
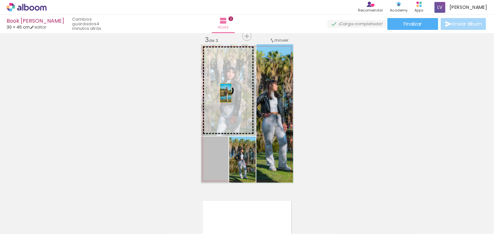
drag, startPoint x: 211, startPoint y: 162, endPoint x: 223, endPoint y: 92, distance: 70.2
click at [0, 0] on slot at bounding box center [0, 0] width 0 height 0
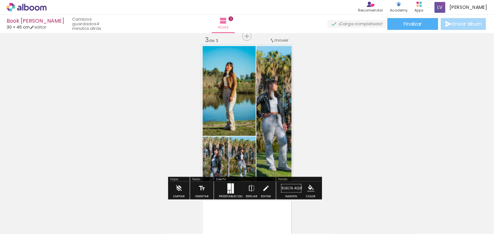
click at [395, 126] on div "Insertar hoja 1 de 3 Insertar hoja 2 de 3 Insertar hoja 3 de 3 Designbox debe a…" at bounding box center [247, 27] width 494 height 619
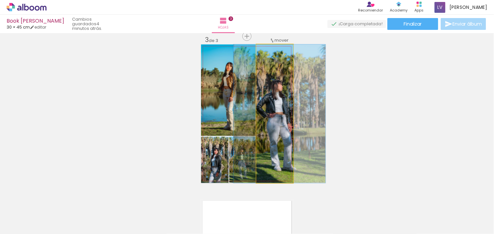
drag, startPoint x: 282, startPoint y: 79, endPoint x: 287, endPoint y: 82, distance: 5.6
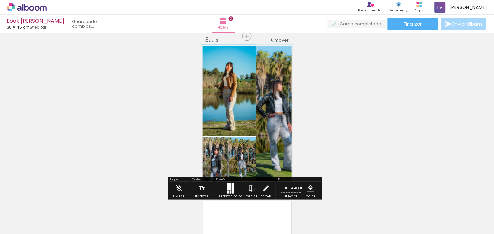
click at [426, 104] on div "Insertar hoja 1 de 3 Insertar hoja 2 de 3 Insertar hoja 3 de 3 Designbox debe a…" at bounding box center [247, 27] width 494 height 619
click at [235, 187] on div at bounding box center [231, 187] width 18 height 13
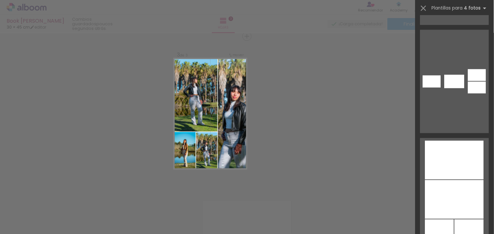
scroll to position [36413, 0]
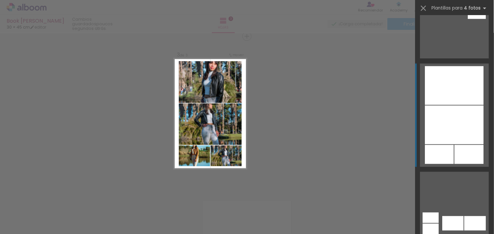
click at [443, 150] on div at bounding box center [440, 154] width 29 height 19
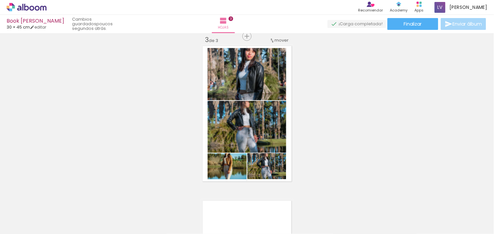
click at [441, 149] on div "Insertar hoja 1 de 3 Insertar hoja 2 de 3 Insertar hoja 3 de 3 Designbox debe a…" at bounding box center [247, 27] width 494 height 619
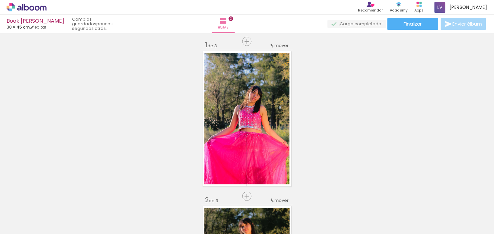
scroll to position [0, 0]
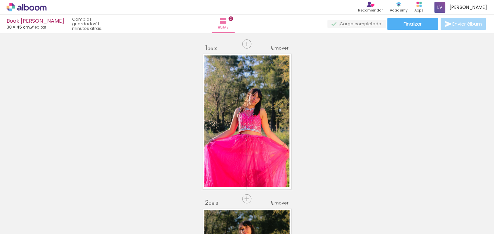
drag, startPoint x: 489, startPoint y: 59, endPoint x: 447, endPoint y: 45, distance: 44.1
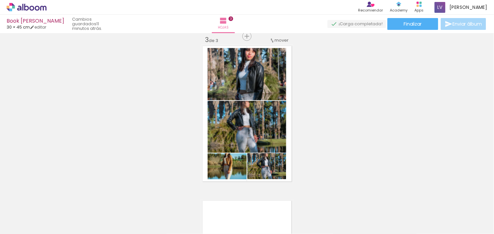
scroll to position [315, 0]
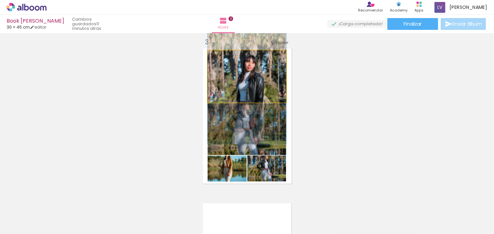
drag, startPoint x: 261, startPoint y: 84, endPoint x: 262, endPoint y: 92, distance: 8.6
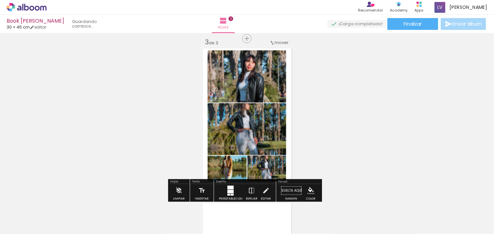
click at [368, 85] on div "Insertar hoja 1 de 3 Insertar hoja 2 de 3 Insertar hoja 3 de 3 Designbox debe a…" at bounding box center [247, 29] width 494 height 619
click at [13, 210] on iron-icon at bounding box center [10, 230] width 8 height 8
click at [0, 0] on input "file" at bounding box center [0, 0] width 0 height 0
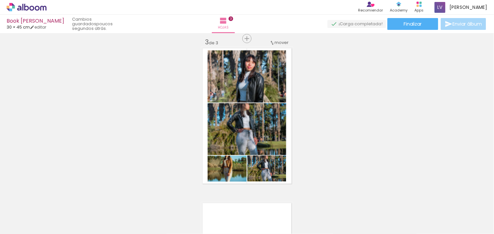
drag, startPoint x: 322, startPoint y: 20, endPoint x: 406, endPoint y: 69, distance: 98.0
click at [406, 0] on div "Book [PERSON_NAME] 30 × 45 cm editar poucos segundos atrás. Hojas 3 Finalizar E…" at bounding box center [247, 0] width 494 height 0
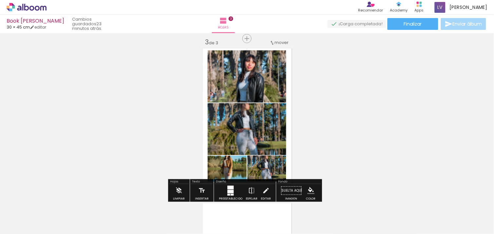
click at [25, 210] on paper-button "Añadir Fotos" at bounding box center [16, 230] width 25 height 10
click at [0, 0] on input "file" at bounding box center [0, 0] width 0 height 0
click at [22, 210] on span "Añadir Fotos" at bounding box center [19, 230] width 13 height 7
click at [0, 0] on input "file" at bounding box center [0, 0] width 0 height 0
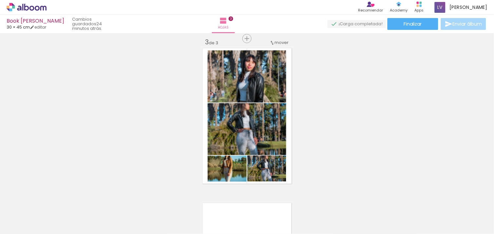
drag, startPoint x: 276, startPoint y: 218, endPoint x: 242, endPoint y: 206, distance: 36.2
click at [47, 206] on iron-horizontal-list at bounding box center [40, 213] width 13 height 41
drag, startPoint x: 242, startPoint y: 206, endPoint x: 24, endPoint y: 223, distance: 219.0
click at [24, 210] on span "Añadir Fotos" at bounding box center [19, 230] width 13 height 7
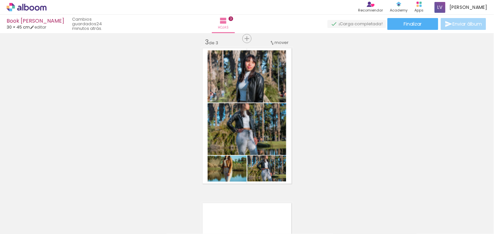
click at [0, 0] on input "file" at bounding box center [0, 0] width 0 height 0
click at [26, 210] on span "Añadir Fotos" at bounding box center [19, 230] width 13 height 7
click at [0, 0] on input "file" at bounding box center [0, 0] width 0 height 0
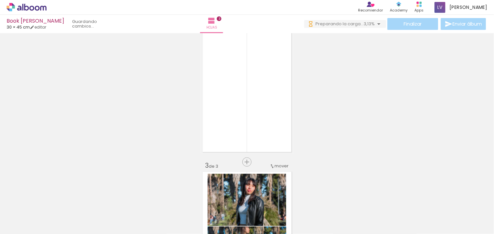
scroll to position [0, 0]
